Goal: Task Accomplishment & Management: Complete application form

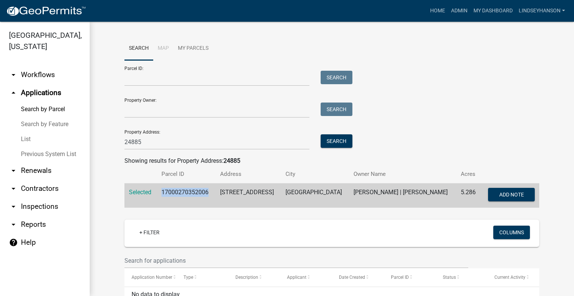
scroll to position [53, 0]
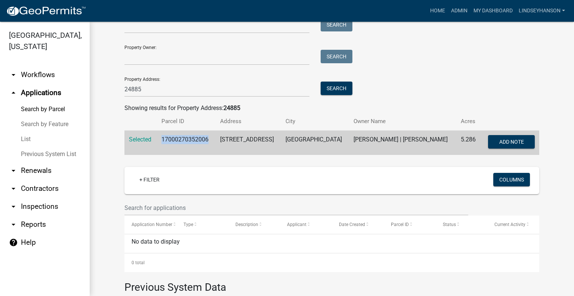
click at [49, 71] on link "arrow_drop_down Workflows" at bounding box center [45, 75] width 90 height 18
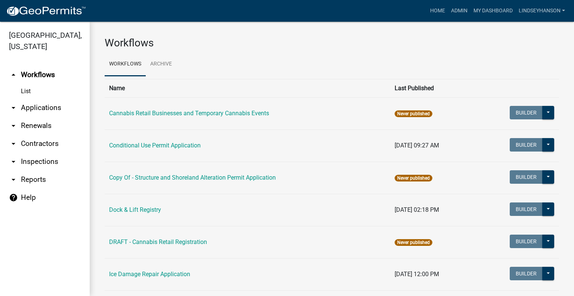
click at [43, 102] on link "arrow_drop_down Applications" at bounding box center [45, 108] width 90 height 18
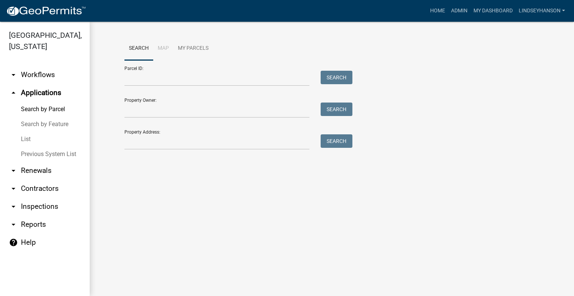
click at [162, 133] on div "Property Address: Search" at bounding box center [236, 137] width 224 height 26
click at [167, 140] on input "Property Address:" at bounding box center [216, 141] width 185 height 15
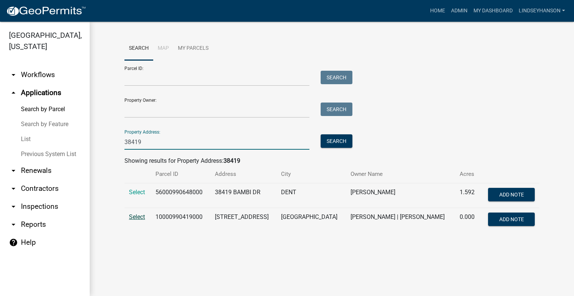
type input "38419"
click at [136, 215] on span "Select" at bounding box center [137, 216] width 16 height 7
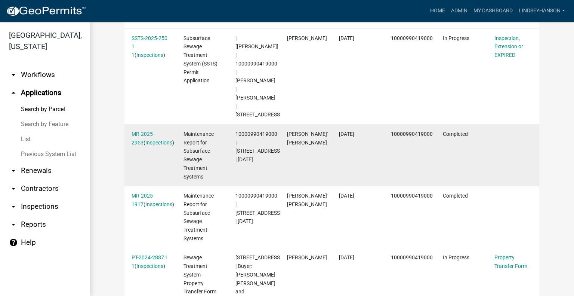
scroll to position [262, 0]
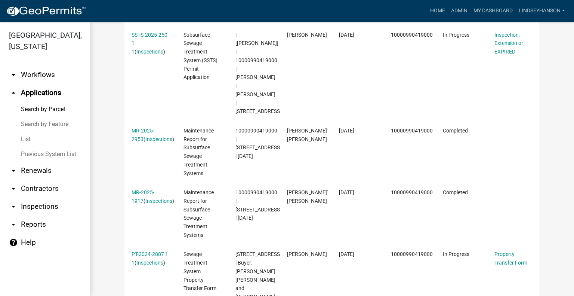
click at [47, 71] on link "arrow_drop_down Workflows" at bounding box center [45, 75] width 90 height 18
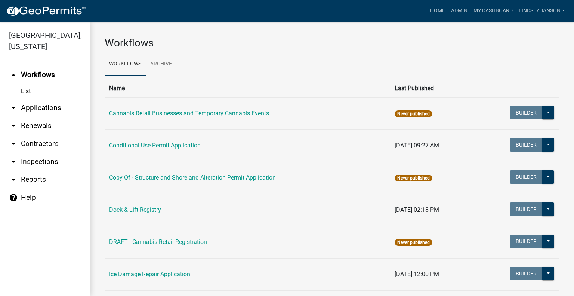
click at [52, 109] on link "arrow_drop_down Applications" at bounding box center [45, 108] width 90 height 18
